Goal: Check status

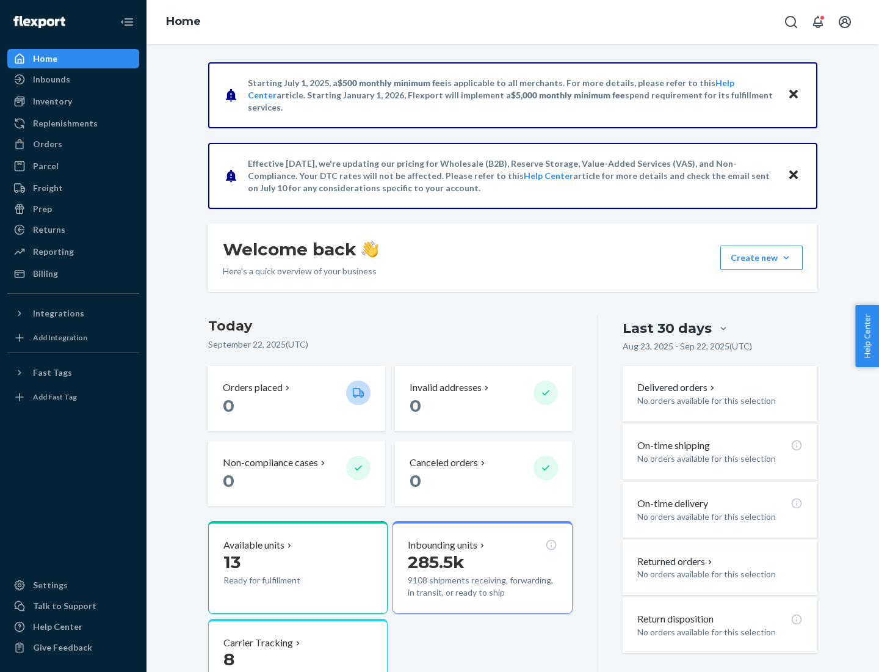
click at [787, 258] on button "Create new Create new inbound Create new order Create new product" at bounding box center [762, 258] width 82 height 24
click at [51, 79] on div "Inbounds" at bounding box center [51, 79] width 37 height 12
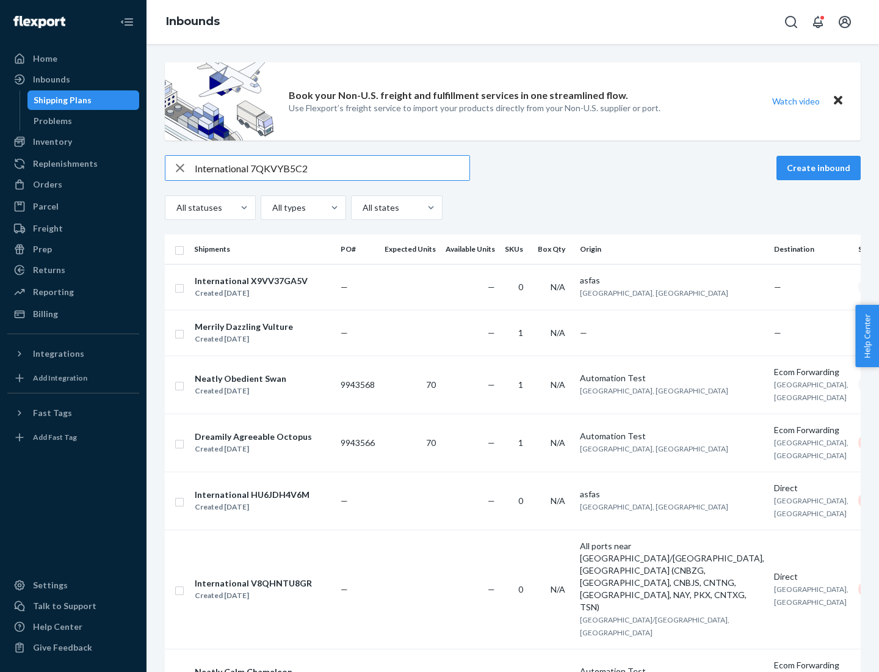
type input "International 7QKVYB5C29"
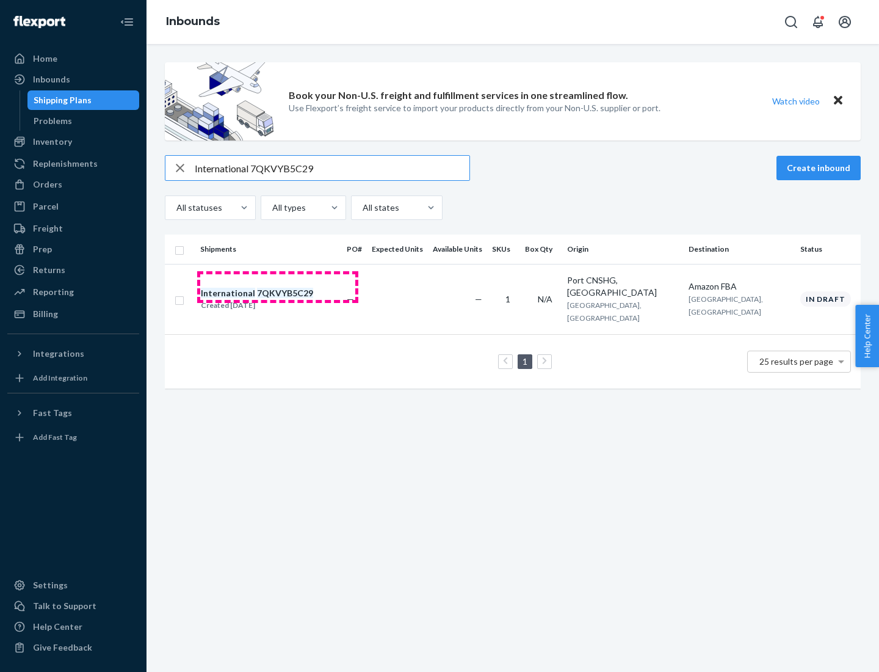
click at [278, 299] on div "Created [DATE]" at bounding box center [257, 305] width 112 height 12
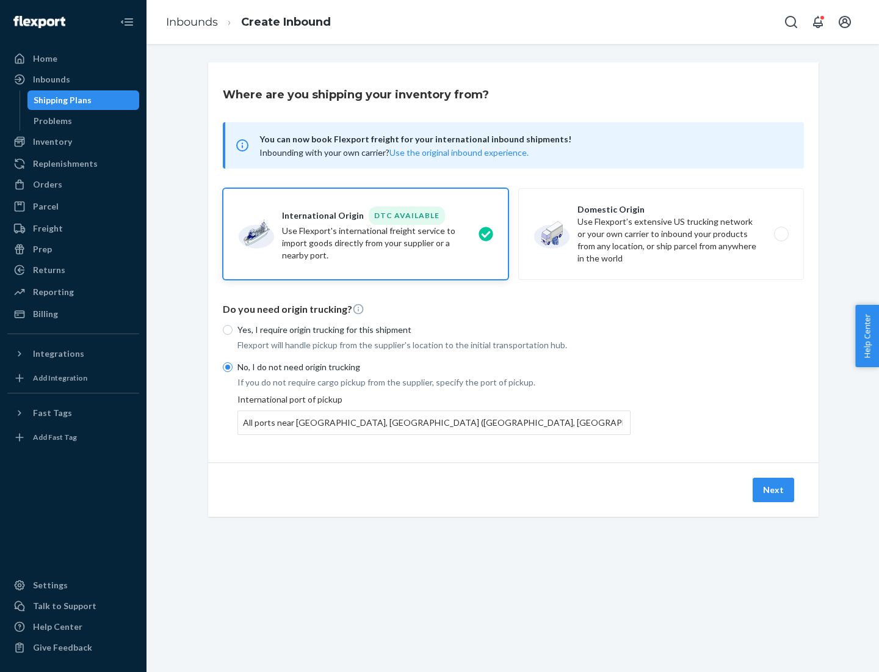
click at [774, 489] on button "Next" at bounding box center [774, 490] width 42 height 24
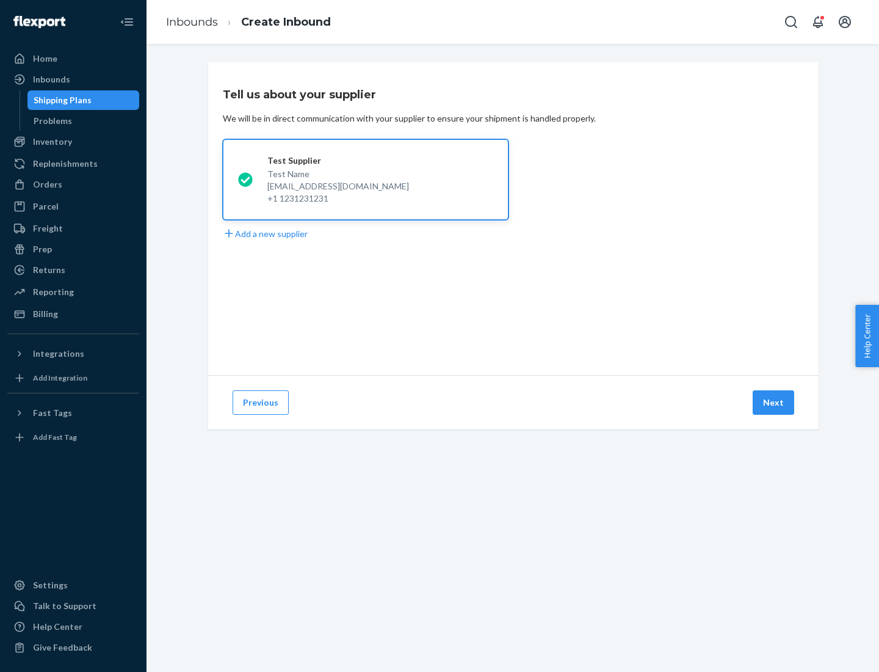
click at [774, 402] on button "Next" at bounding box center [774, 402] width 42 height 24
